Goal: Task Accomplishment & Management: Complete application form

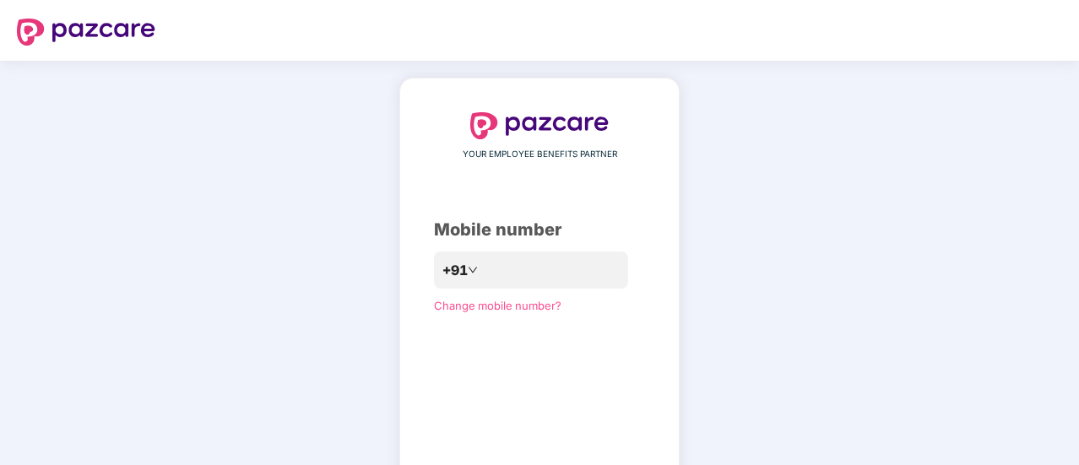
drag, startPoint x: 0, startPoint y: 0, endPoint x: 833, endPoint y: 236, distance: 866.1
click at [833, 236] on div "YOUR EMPLOYEE BENEFITS PARTNER Mobile number +91 Change mobile number? Send OTP" at bounding box center [539, 310] width 1079 height 498
click at [525, 277] on input "number" at bounding box center [551, 270] width 138 height 27
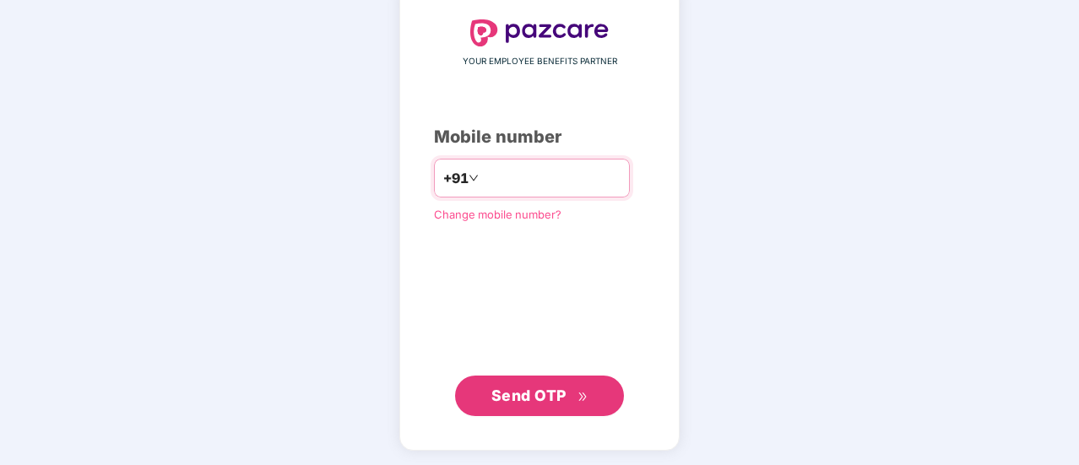
type input "**********"
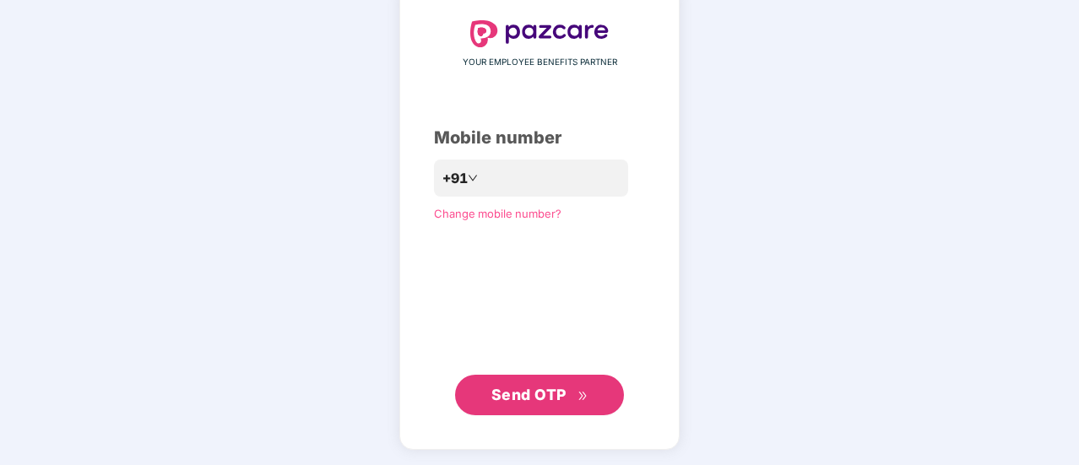
click at [491, 400] on span "Send OTP" at bounding box center [528, 395] width 75 height 18
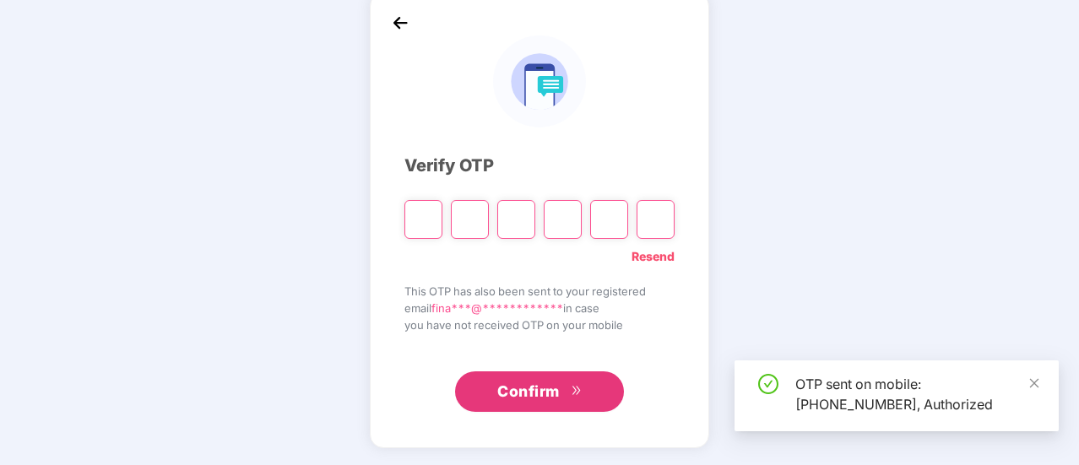
scroll to position [84, 0]
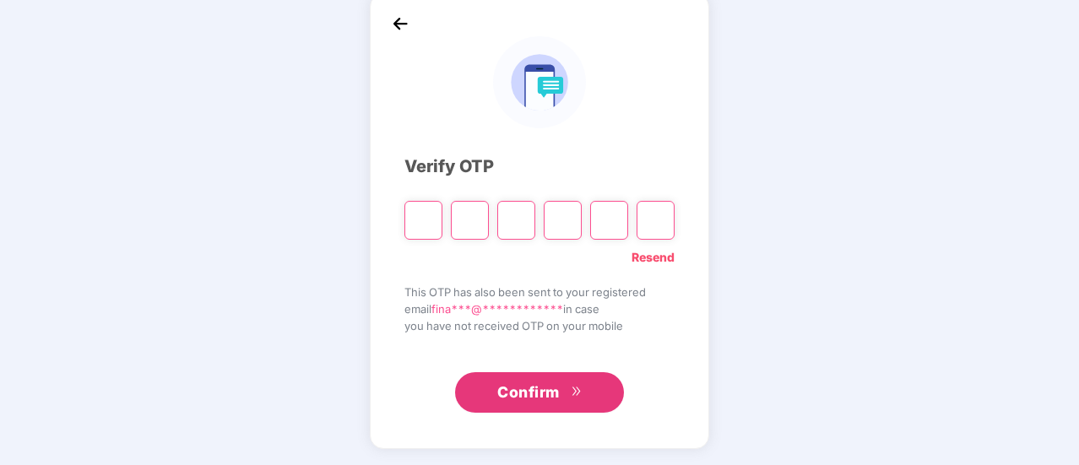
type input "*"
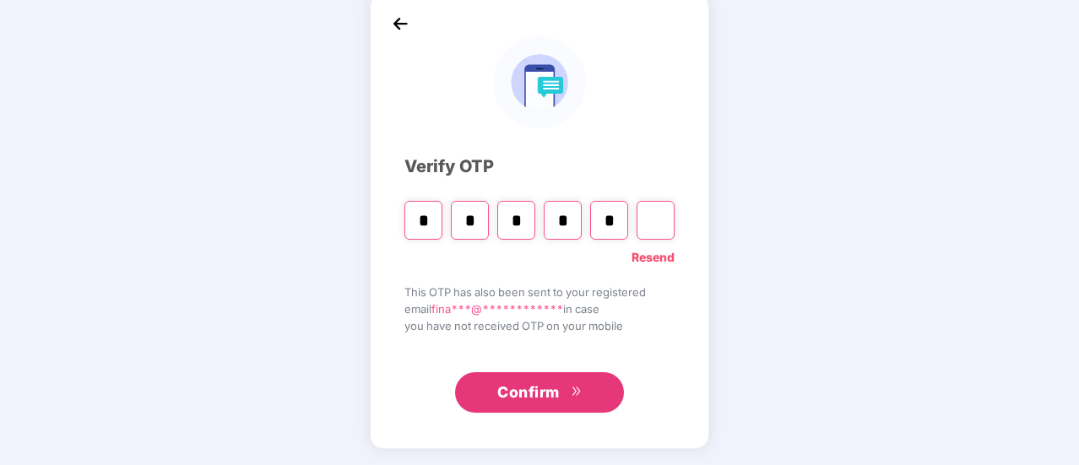
type input "*"
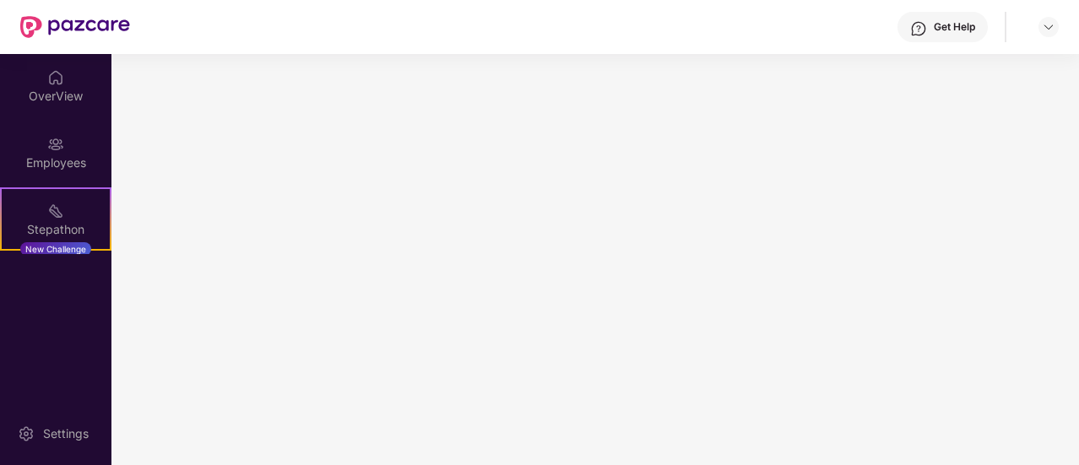
scroll to position [0, 0]
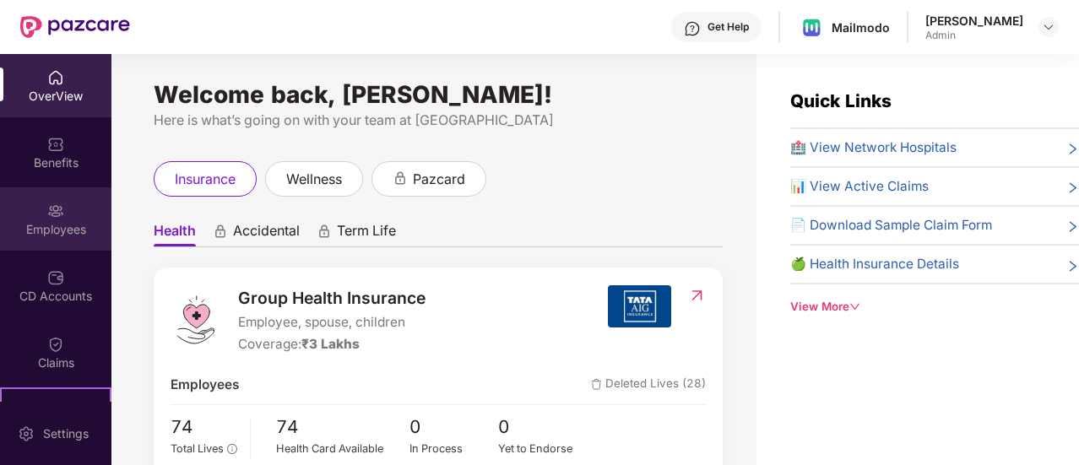
click at [32, 214] on div "Employees" at bounding box center [55, 218] width 111 height 63
